Goal: Check status

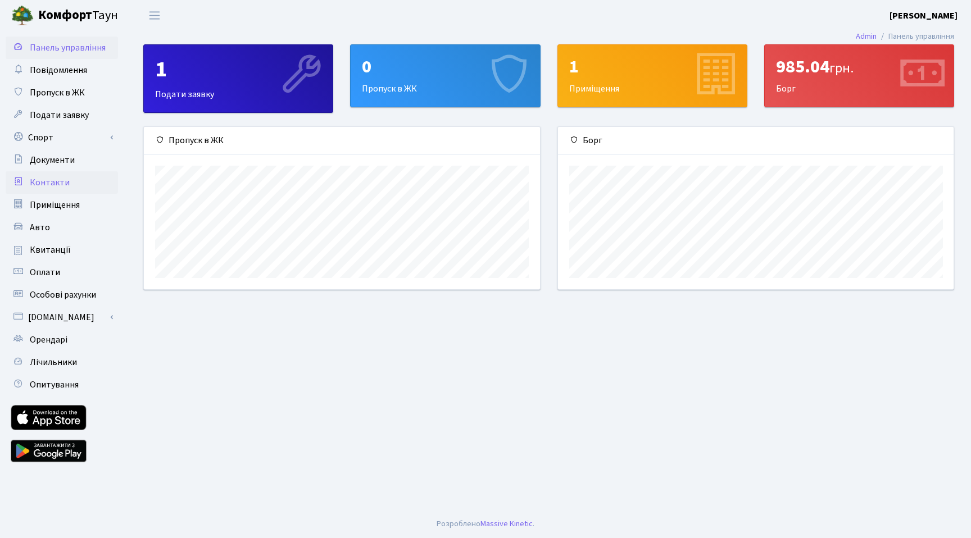
scroll to position [162, 396]
click at [71, 249] on link "Квитанції" at bounding box center [62, 250] width 112 height 22
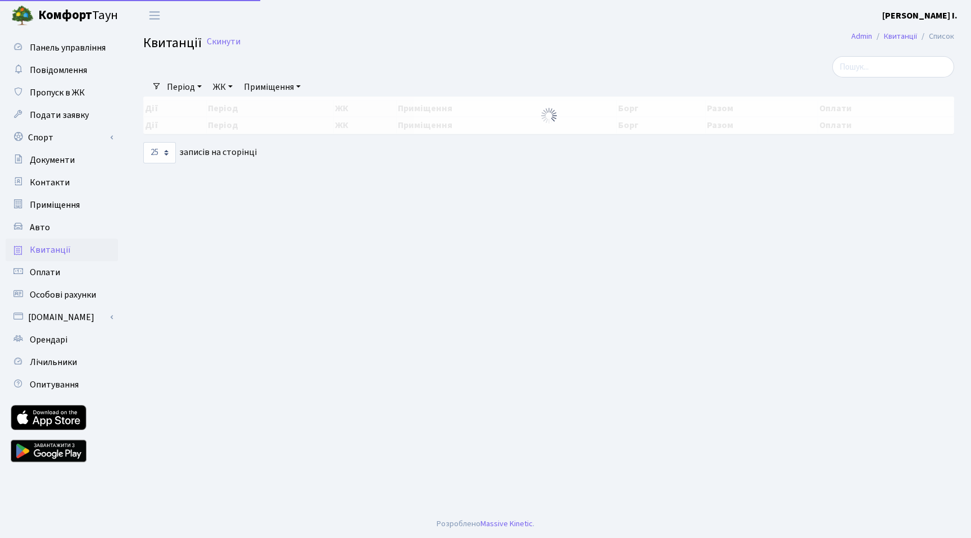
select select "25"
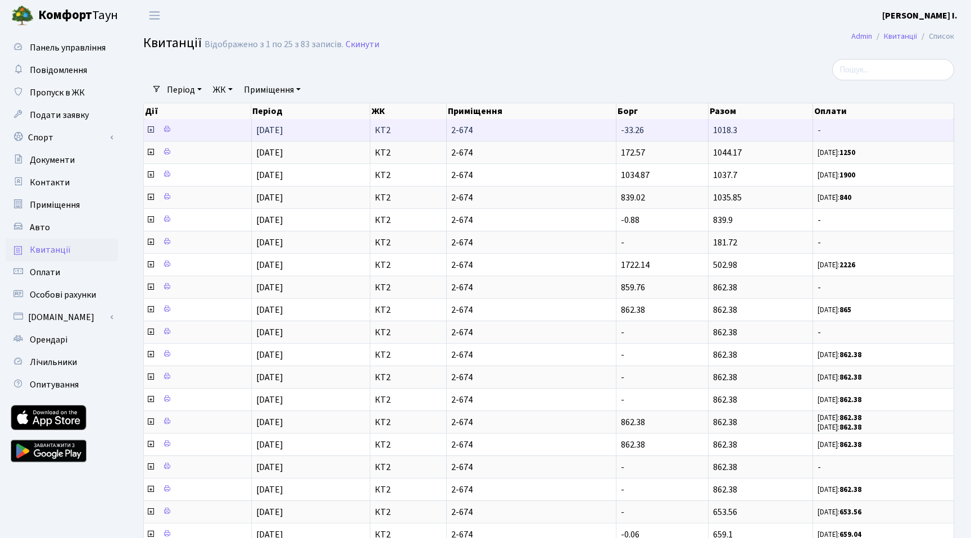
click at [516, 132] on span "2-674" at bounding box center [531, 130] width 160 height 9
click at [151, 132] on icon at bounding box center [150, 129] width 9 height 9
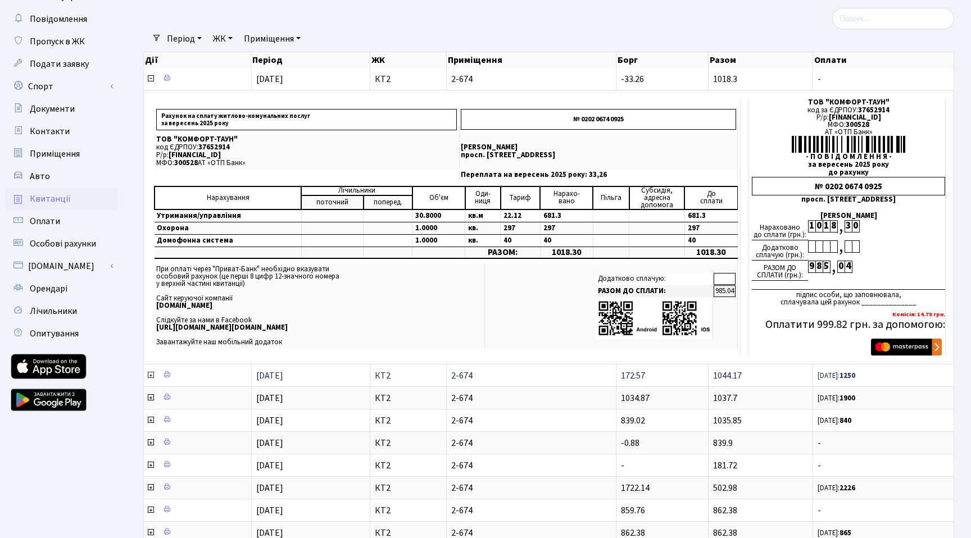
scroll to position [50, 0]
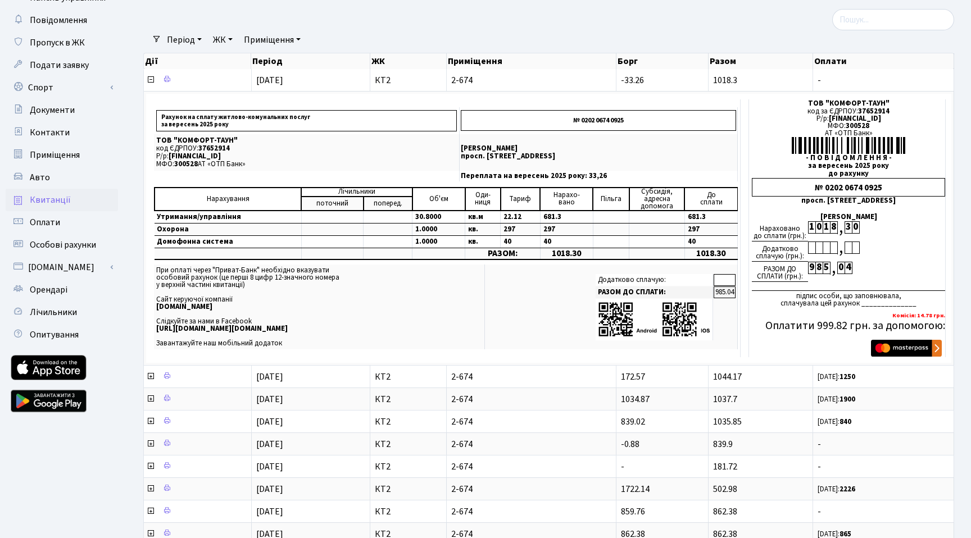
click at [556, 31] on div "Період 14.10.2025 - 14.10.2025 ЖК - КТ2 Приміщення - КТ2 2-674 Очистити фільтри" at bounding box center [553, 39] width 784 height 19
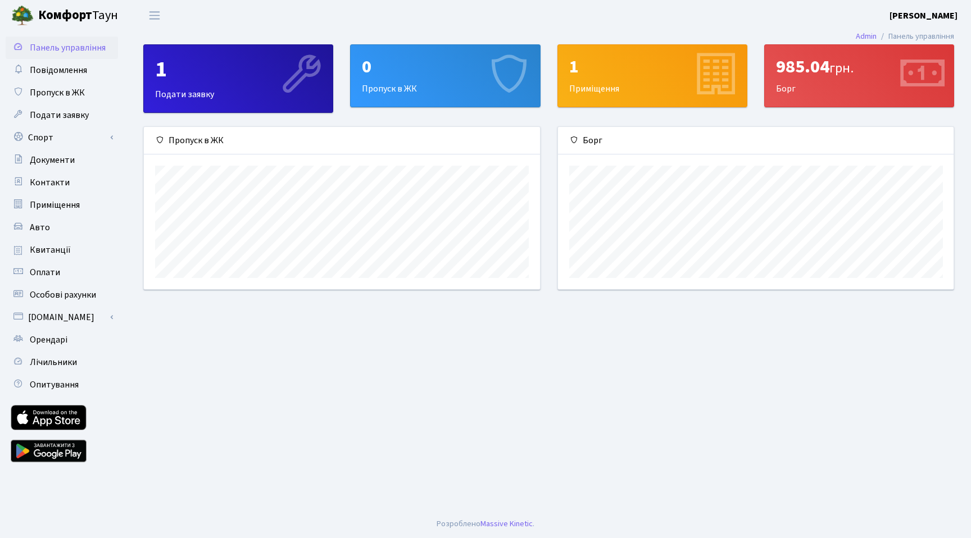
scroll to position [162, 396]
